Goal: Information Seeking & Learning: Learn about a topic

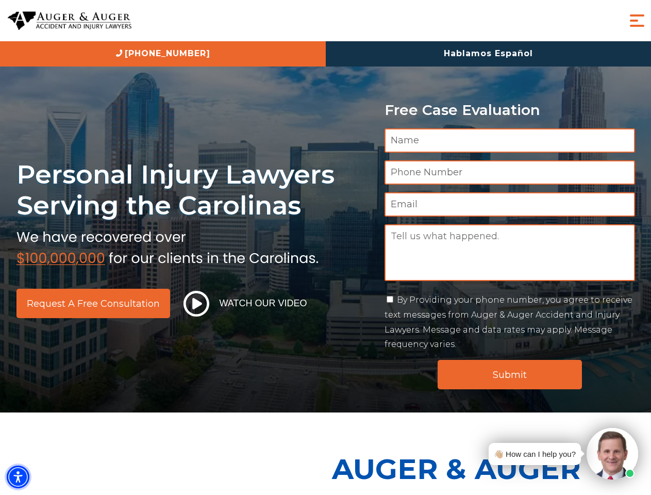
click at [18, 477] on img "Accessibility Menu" at bounding box center [18, 476] width 23 height 23
